Goal: Transaction & Acquisition: Purchase product/service

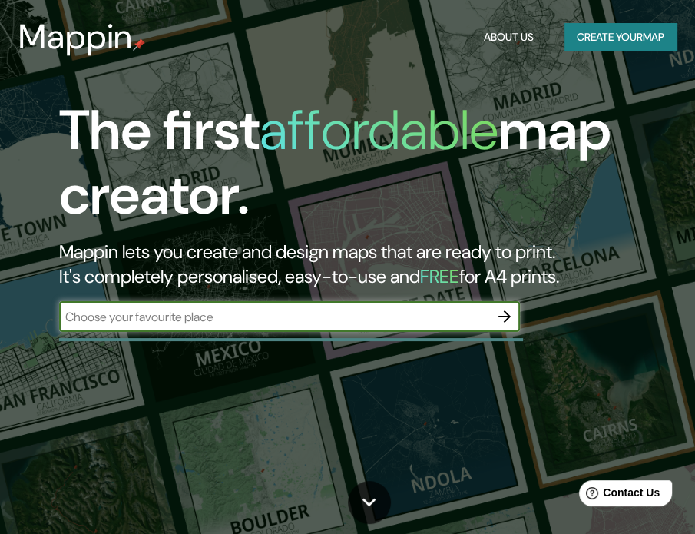
click at [350, 311] on input "text" at bounding box center [274, 317] width 430 height 18
type input "URIBIA"
click at [506, 313] on icon "button" at bounding box center [505, 316] width 12 height 12
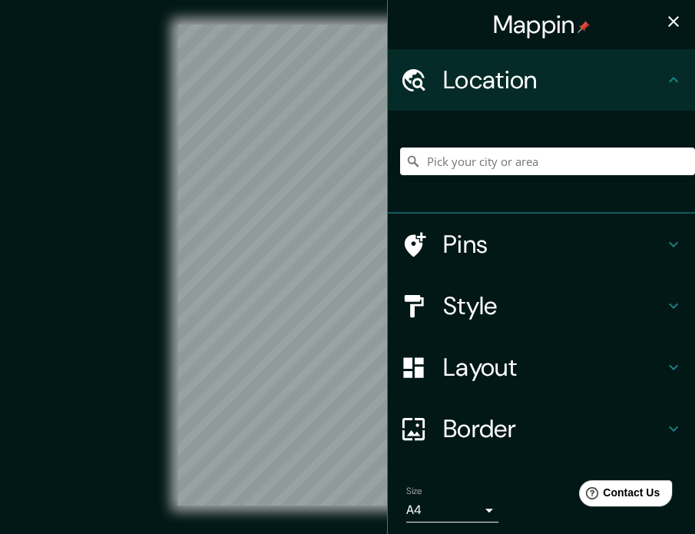
click at [673, 22] on button "button" at bounding box center [674, 21] width 31 height 31
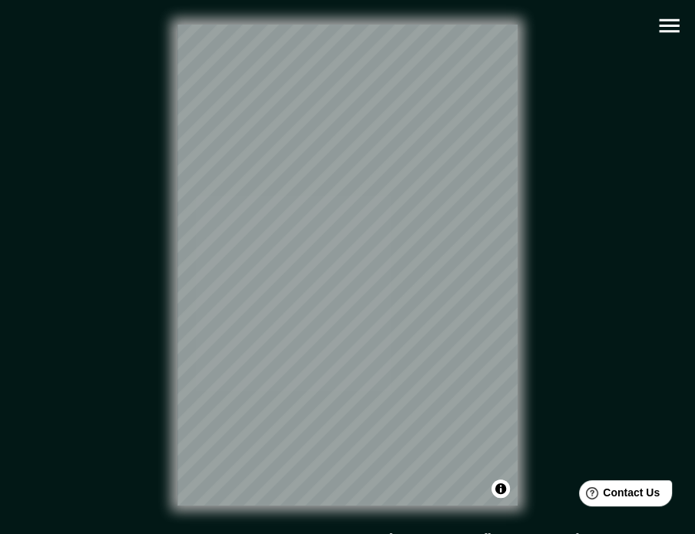
click at [154, 340] on div "© Mapbox © OpenStreetMap Improve this map" at bounding box center [348, 265] width 626 height 481
click at [380, 280] on div at bounding box center [379, 279] width 12 height 12
click at [366, 253] on div at bounding box center [366, 248] width 12 height 12
click at [337, 265] on div at bounding box center [336, 270] width 12 height 12
click at [668, 22] on icon "button" at bounding box center [669, 25] width 27 height 27
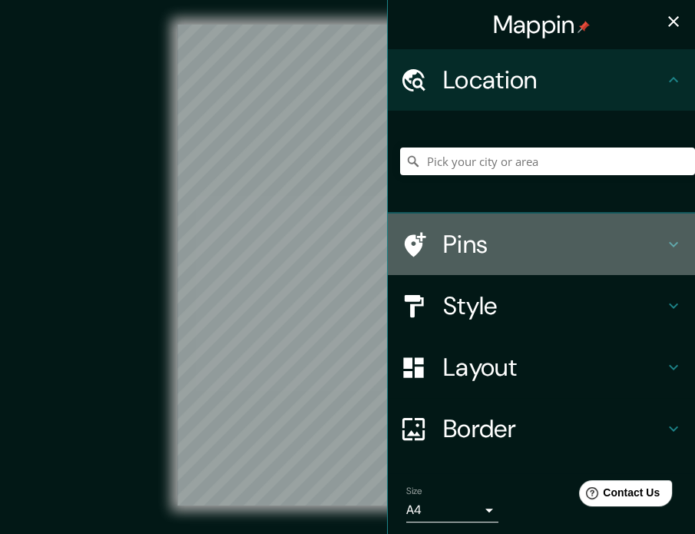
click at [509, 254] on h4 "Pins" at bounding box center [553, 244] width 221 height 31
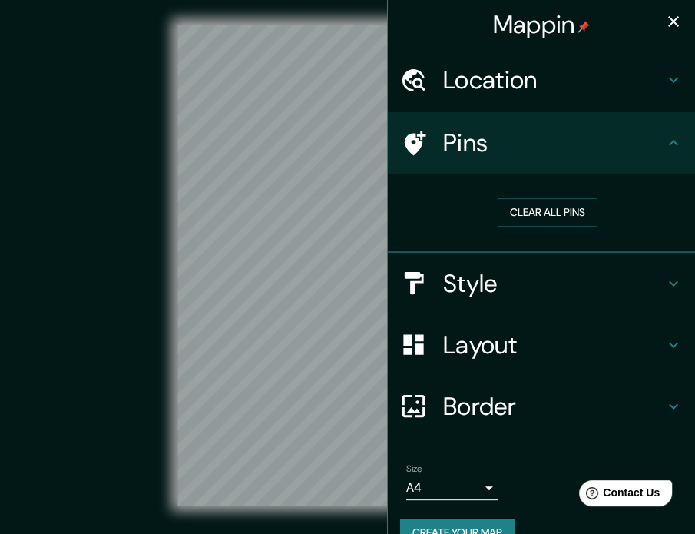
click at [532, 141] on h4 "Pins" at bounding box center [553, 143] width 221 height 31
click at [460, 277] on h4 "Style" at bounding box center [553, 283] width 221 height 31
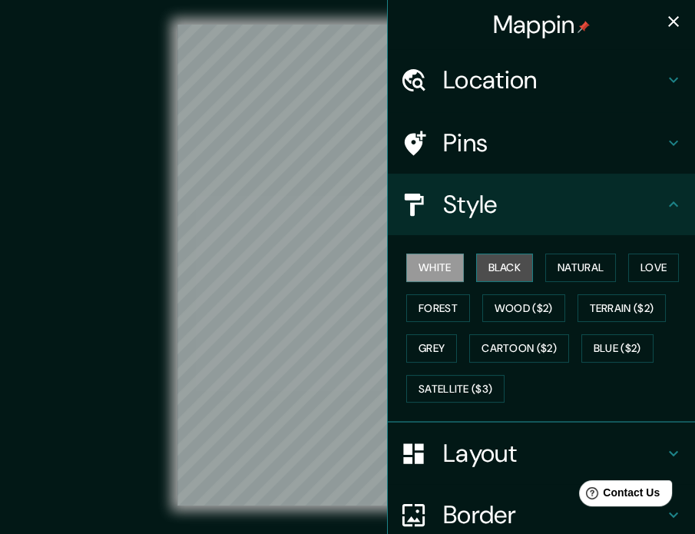
click at [502, 272] on button "Black" at bounding box center [505, 268] width 58 height 28
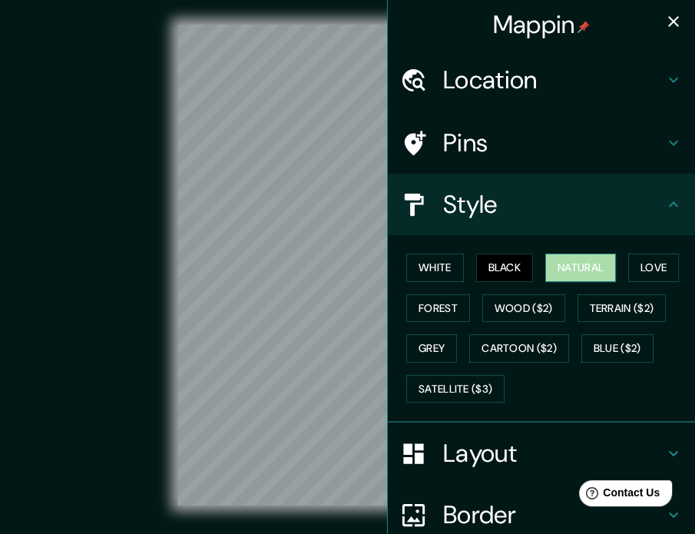
click at [553, 267] on button "Natural" at bounding box center [581, 268] width 71 height 28
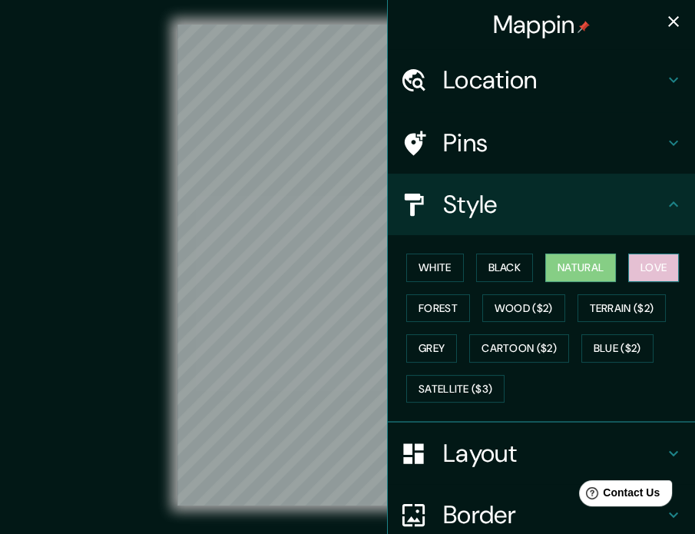
click at [636, 272] on button "Love" at bounding box center [654, 268] width 51 height 28
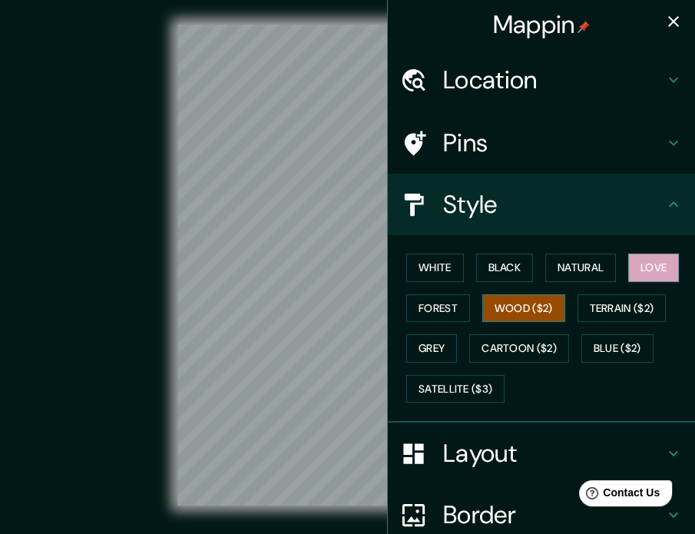
click at [536, 304] on button "Wood ($2)" at bounding box center [524, 308] width 83 height 28
click at [440, 305] on button "Forest" at bounding box center [439, 308] width 64 height 28
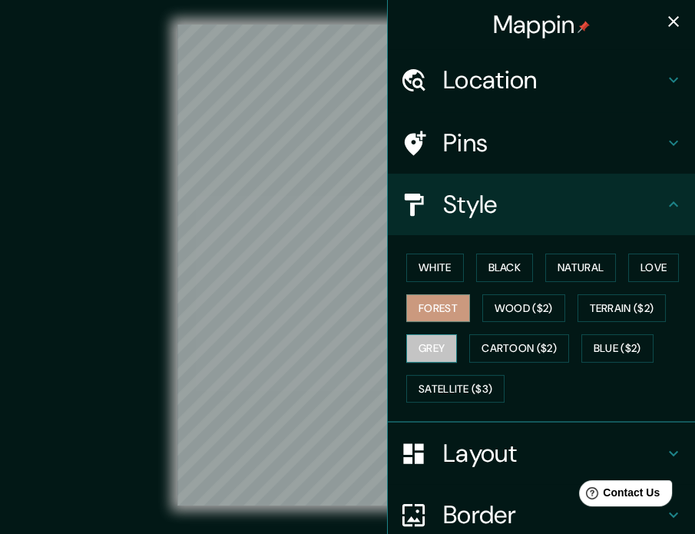
click at [419, 340] on button "Grey" at bounding box center [432, 348] width 51 height 28
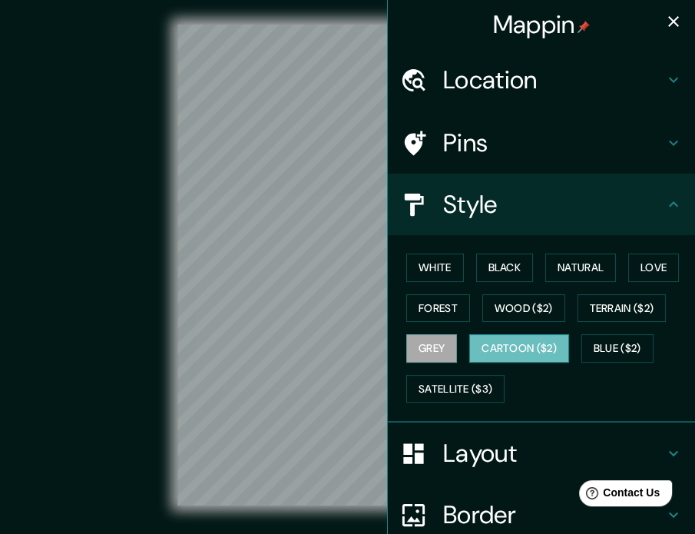
click at [486, 343] on button "Cartoon ($2)" at bounding box center [520, 348] width 100 height 28
click at [422, 344] on button "Grey" at bounding box center [432, 348] width 51 height 28
click at [429, 292] on div "White Black Natural Love Forest Wood ($2) Terrain ($2) Grey Cartoon ($2) Blue (…" at bounding box center [547, 327] width 295 height 161
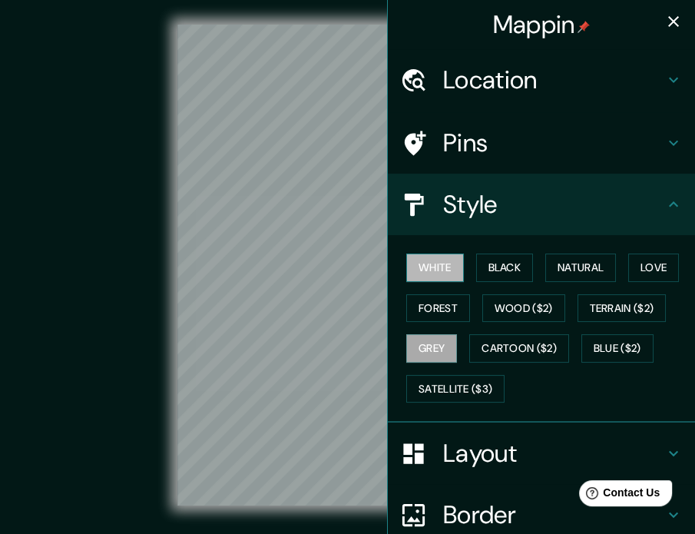
click at [426, 270] on button "White" at bounding box center [436, 268] width 58 height 28
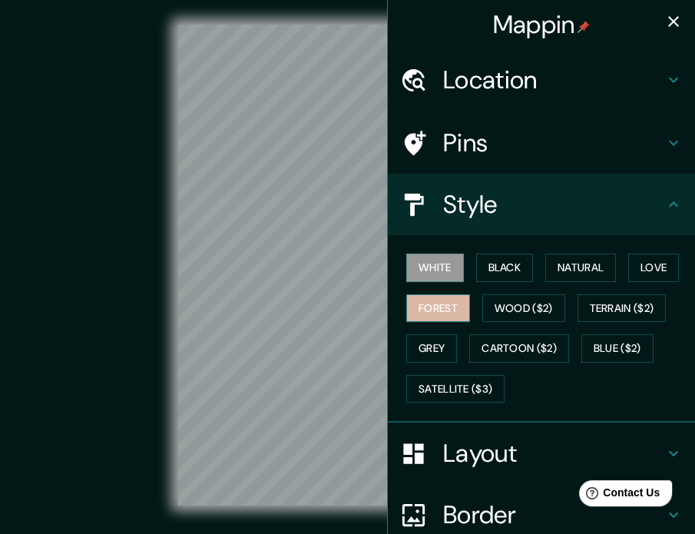
click at [433, 304] on button "Forest" at bounding box center [439, 308] width 64 height 28
click at [434, 254] on button "White" at bounding box center [436, 268] width 58 height 28
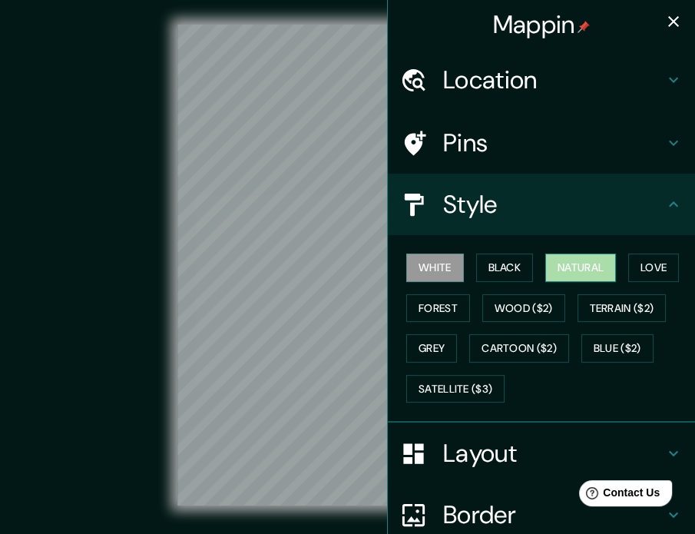
click at [579, 267] on button "Natural" at bounding box center [581, 268] width 71 height 28
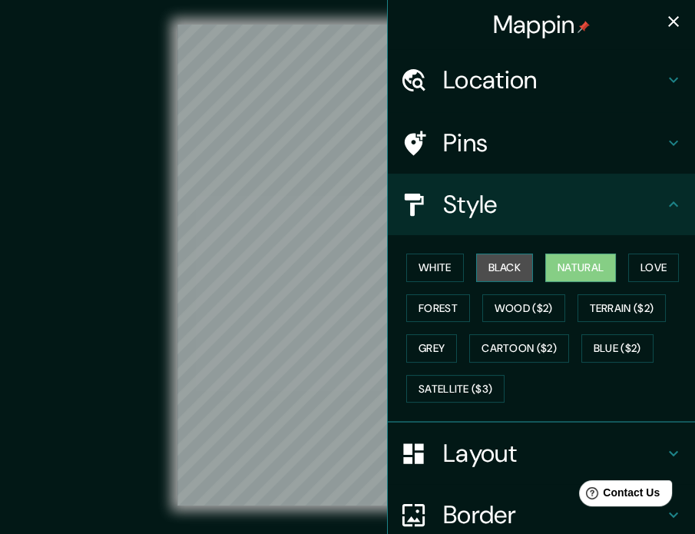
click at [509, 267] on button "Black" at bounding box center [505, 268] width 58 height 28
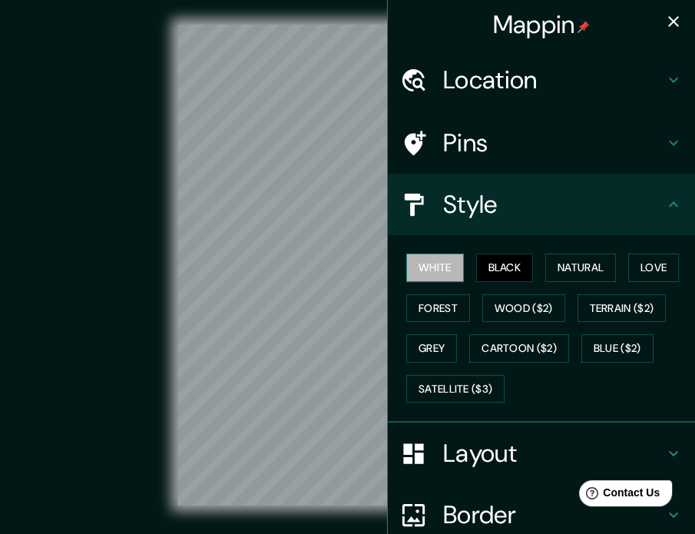
click at [416, 260] on button "White" at bounding box center [436, 268] width 58 height 28
click at [316, 334] on div at bounding box center [316, 333] width 12 height 12
click at [669, 18] on icon "button" at bounding box center [674, 21] width 11 height 11
